Goal: Find specific page/section: Find specific page/section

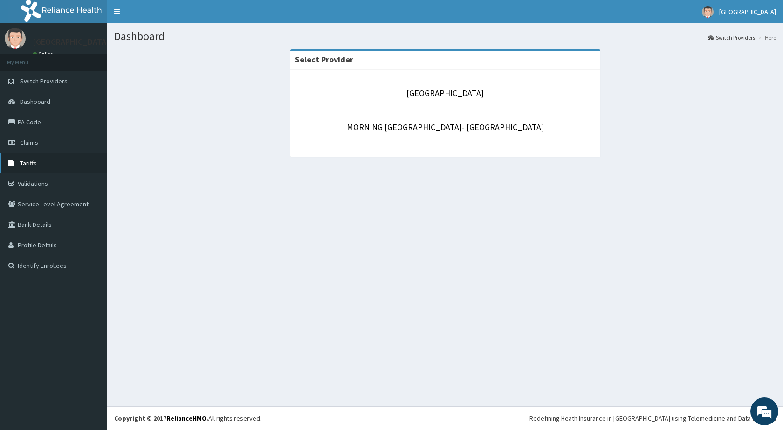
click at [40, 164] on link "Tariffs" at bounding box center [53, 163] width 107 height 20
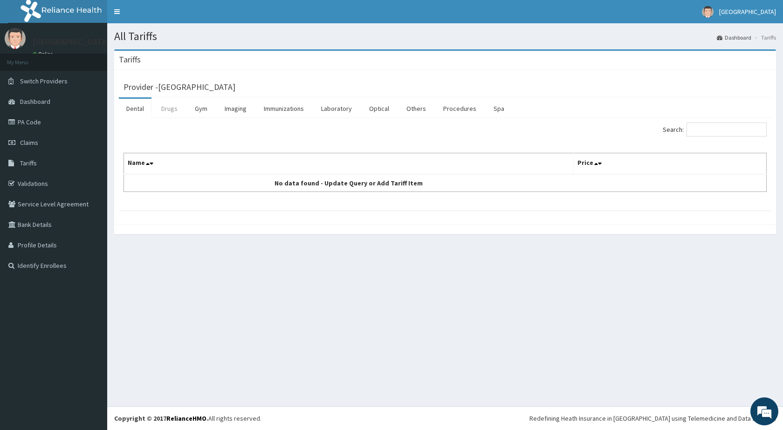
click at [169, 109] on link "Drugs" at bounding box center [169, 109] width 31 height 20
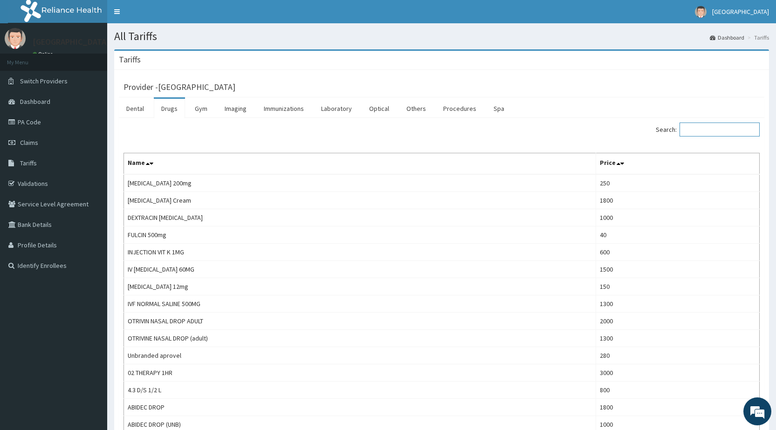
click at [720, 127] on input "Search:" at bounding box center [719, 130] width 80 height 14
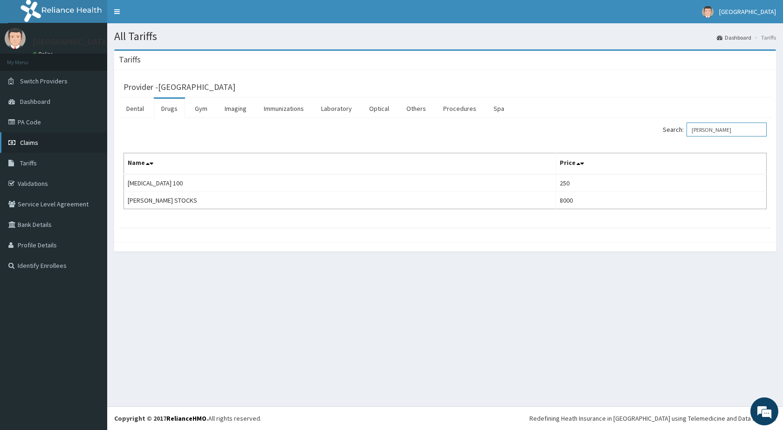
type input "TED"
click at [50, 151] on link "Claims" at bounding box center [53, 142] width 107 height 20
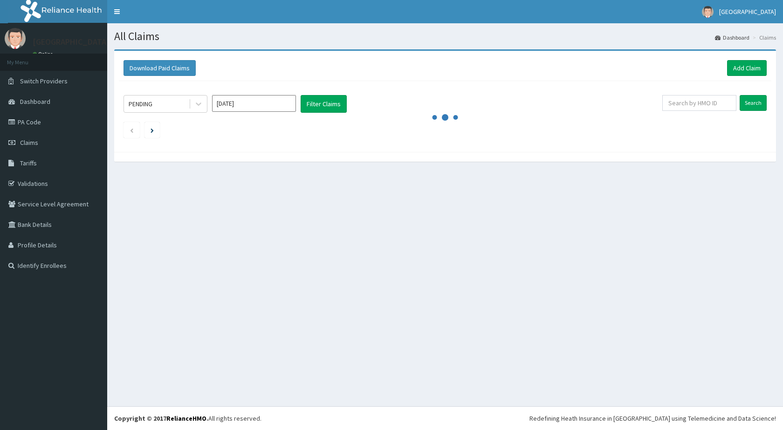
click at [44, 125] on link "PA Code" at bounding box center [53, 122] width 107 height 20
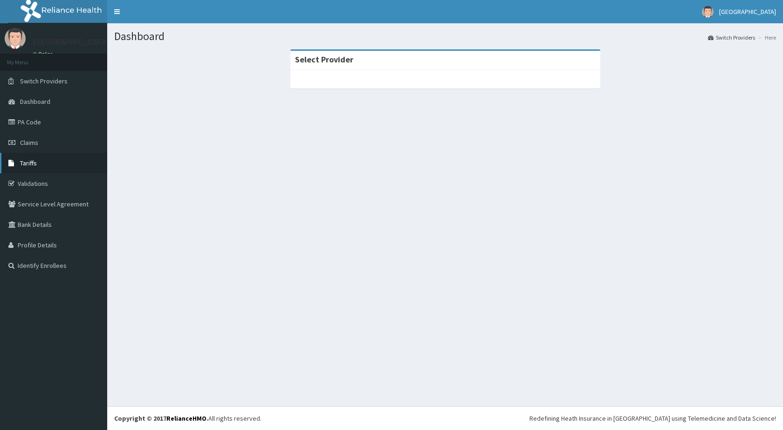
click at [43, 160] on link "Tariffs" at bounding box center [53, 163] width 107 height 20
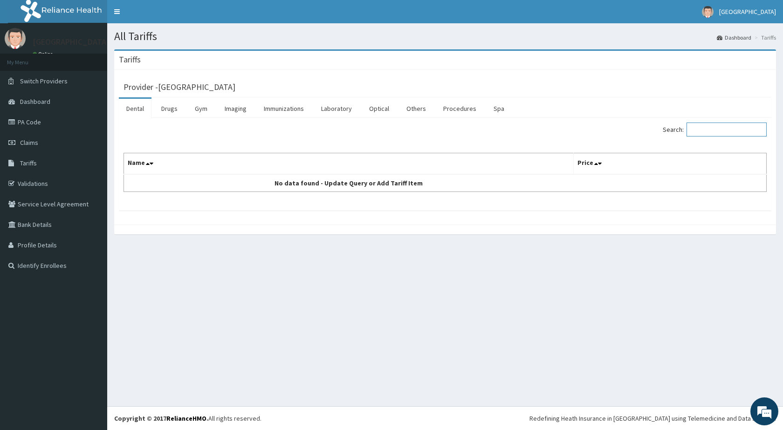
click at [712, 132] on input "Search:" at bounding box center [726, 130] width 80 height 14
click at [167, 110] on link "Drugs" at bounding box center [169, 109] width 31 height 20
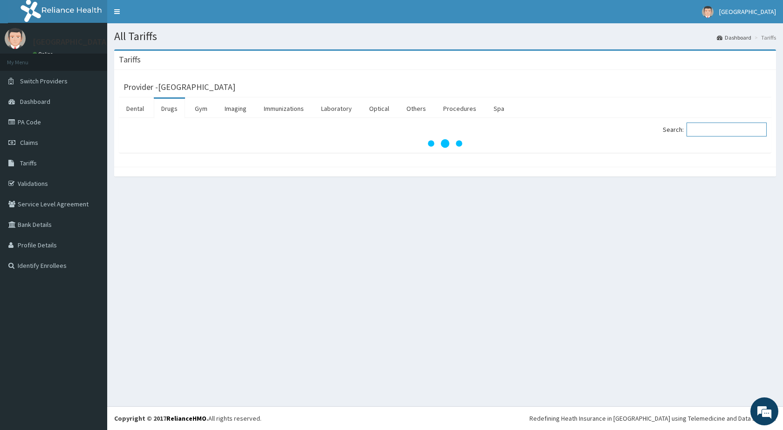
click at [708, 134] on input "Search:" at bounding box center [726, 130] width 80 height 14
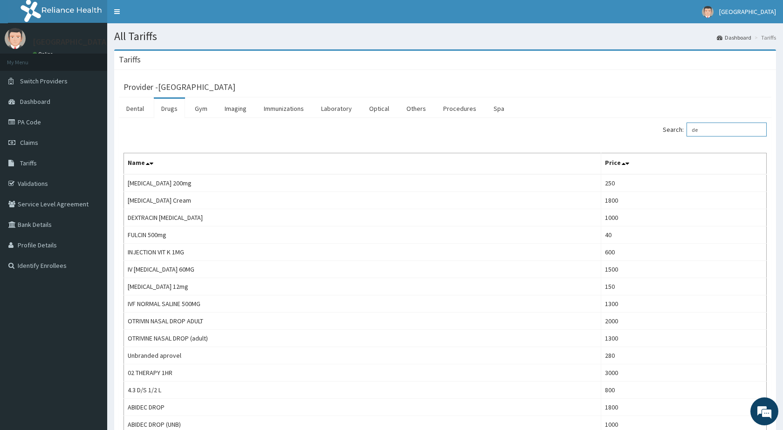
type input "d"
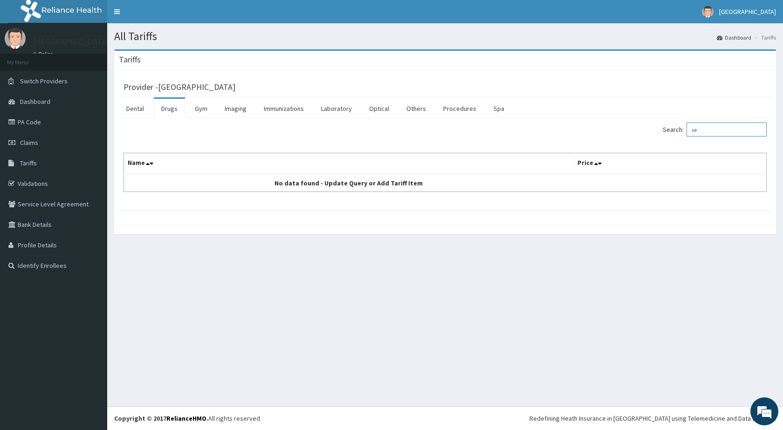
type input "s"
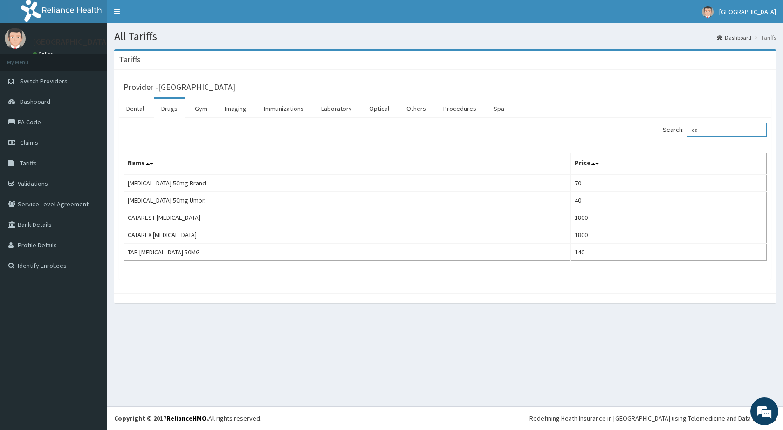
type input "c"
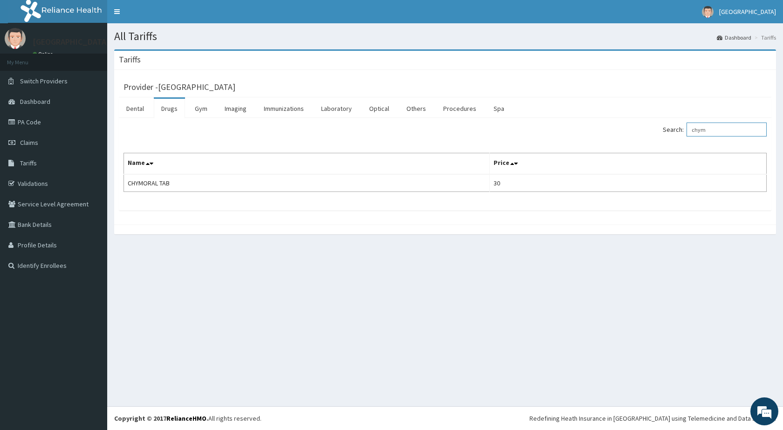
type input "chym"
click at [40, 118] on link "PA Code" at bounding box center [53, 122] width 107 height 20
